Goal: Information Seeking & Learning: Learn about a topic

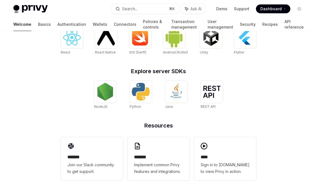
scroll to position [252, 0]
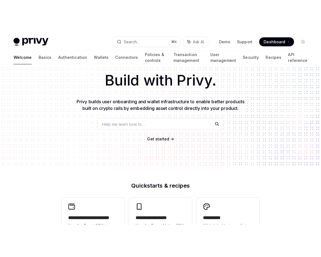
scroll to position [0, 0]
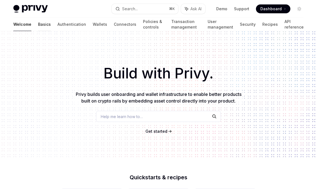
click at [38, 21] on link "Basics" at bounding box center [44, 24] width 13 height 13
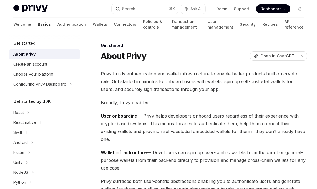
click at [38, 24] on link "Basics" at bounding box center [44, 24] width 13 height 13
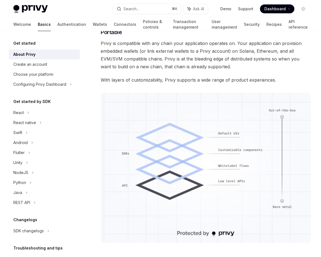
scroll to position [400, 0]
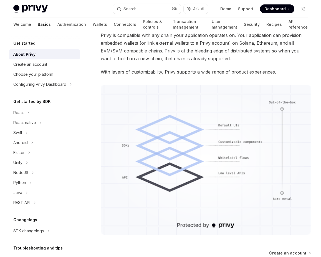
click at [225, 130] on img at bounding box center [206, 160] width 210 height 150
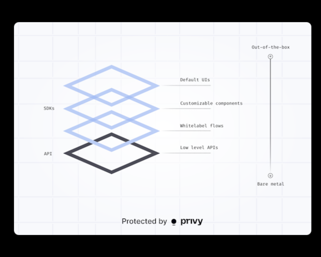
click at [273, 22] on img at bounding box center [163, 128] width 298 height 213
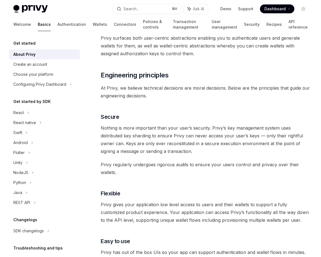
scroll to position [0, 0]
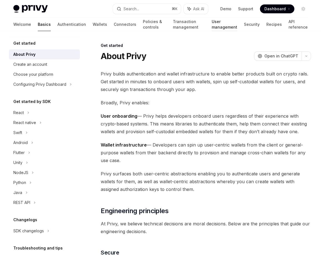
click at [212, 27] on link "User management" at bounding box center [225, 24] width 26 height 13
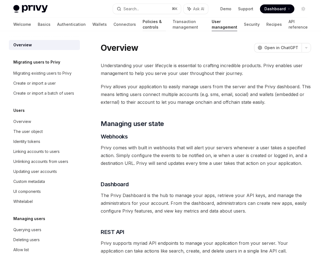
click at [143, 26] on link "Policies & controls" at bounding box center [154, 24] width 23 height 13
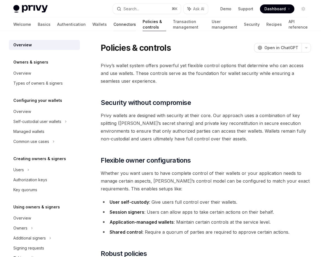
click at [114, 24] on link "Connectors" at bounding box center [125, 24] width 22 height 13
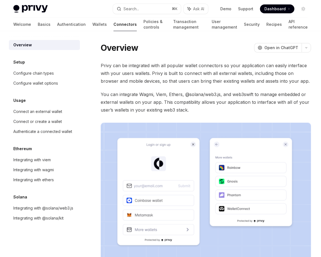
click at [65, 24] on div "Welcome Basics Authentication Wallets Connectors Policies & controls Transactio…" at bounding box center [160, 24] width 294 height 13
click at [92, 23] on link "Wallets" at bounding box center [99, 24] width 14 height 13
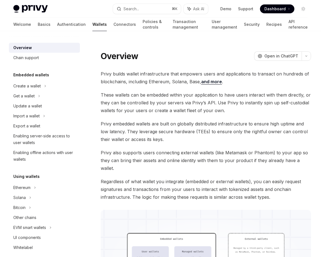
drag, startPoint x: 261, startPoint y: 88, endPoint x: 263, endPoint y: 85, distance: 3.2
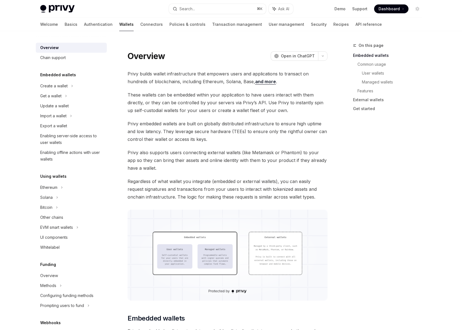
type textarea "*"
